Goal: Task Accomplishment & Management: Use online tool/utility

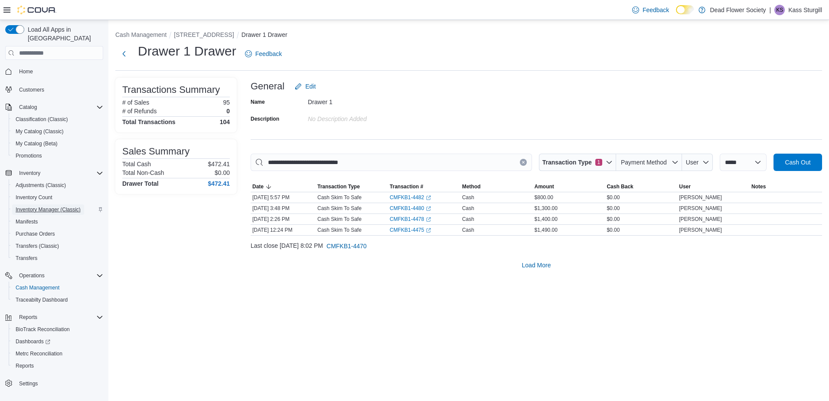
click at [36, 206] on span "Inventory Manager (Classic)" at bounding box center [48, 209] width 65 height 7
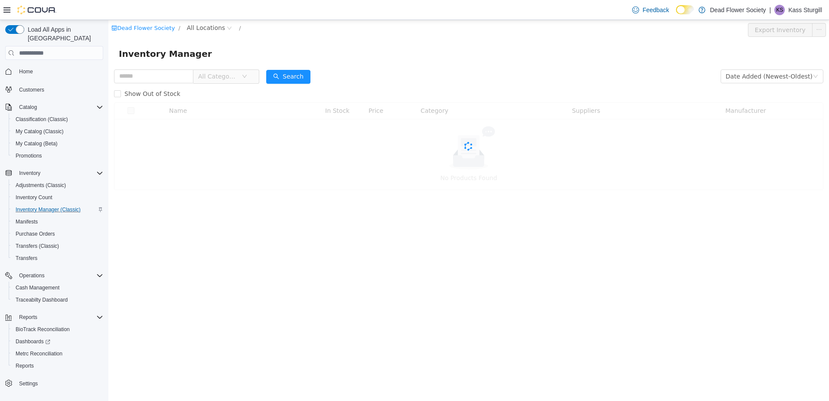
click at [213, 85] on div "Show Out of Stock" at bounding box center [469, 93] width 710 height 17
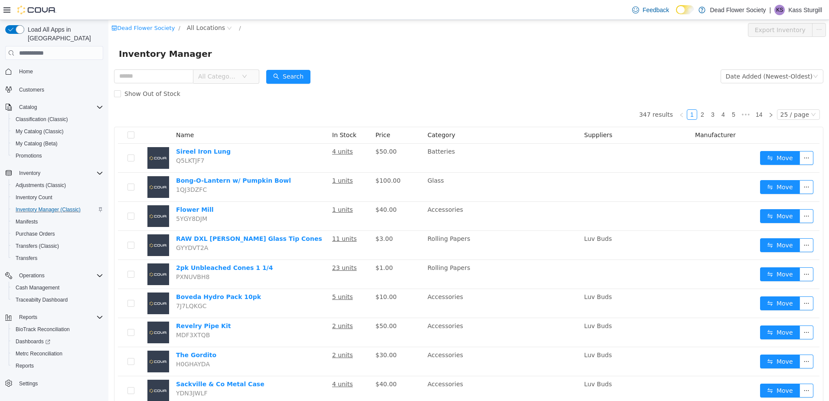
click at [218, 80] on span "All Categories" at bounding box center [217, 76] width 39 height 9
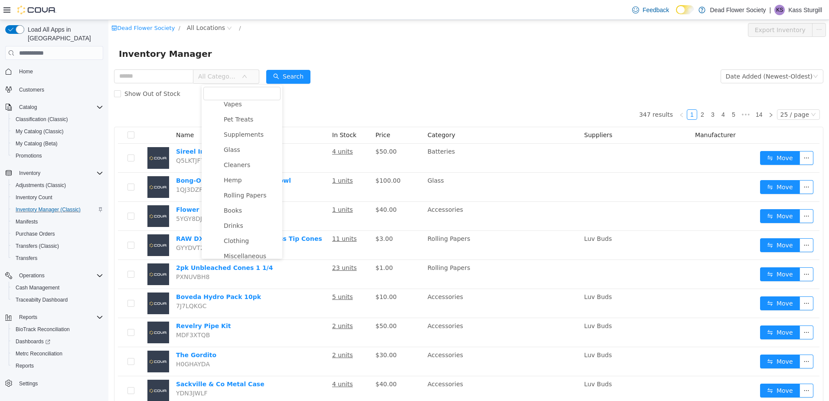
scroll to position [215, 0]
click at [254, 248] on span "Stickers" at bounding box center [254, 249] width 51 height 12
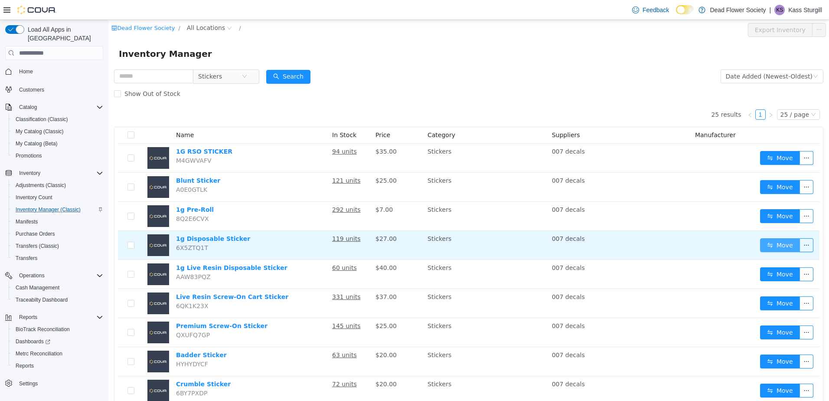
click at [767, 244] on button "Move" at bounding box center [780, 245] width 40 height 14
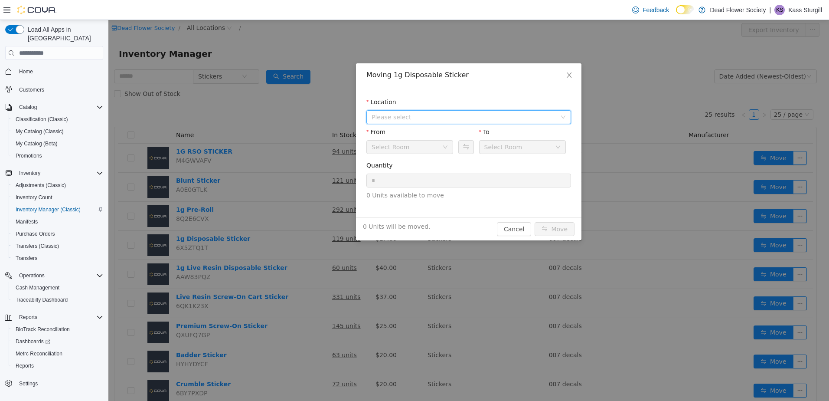
click at [407, 111] on span "Please select" at bounding box center [466, 117] width 189 height 13
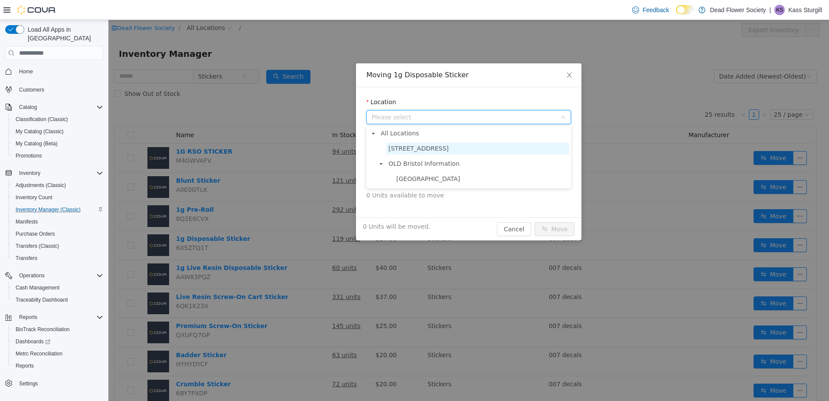
click at [411, 152] on span "[STREET_ADDRESS]" at bounding box center [419, 148] width 60 height 7
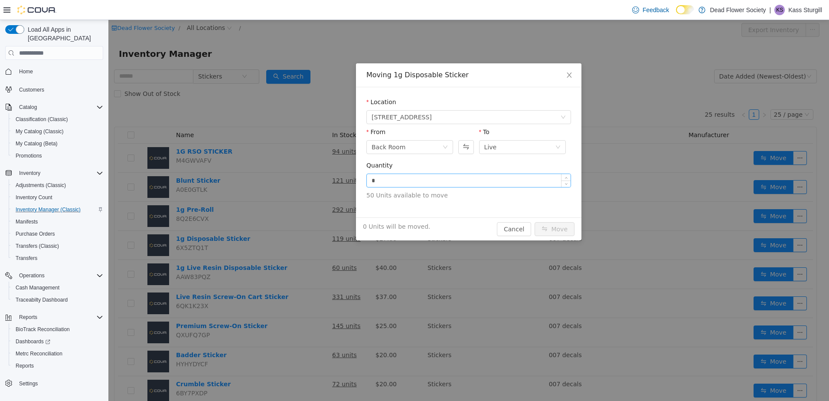
click at [412, 183] on input "*" at bounding box center [469, 180] width 204 height 13
type input "**"
click at [557, 226] on button "Move" at bounding box center [555, 229] width 40 height 14
